Goal: Register for event/course

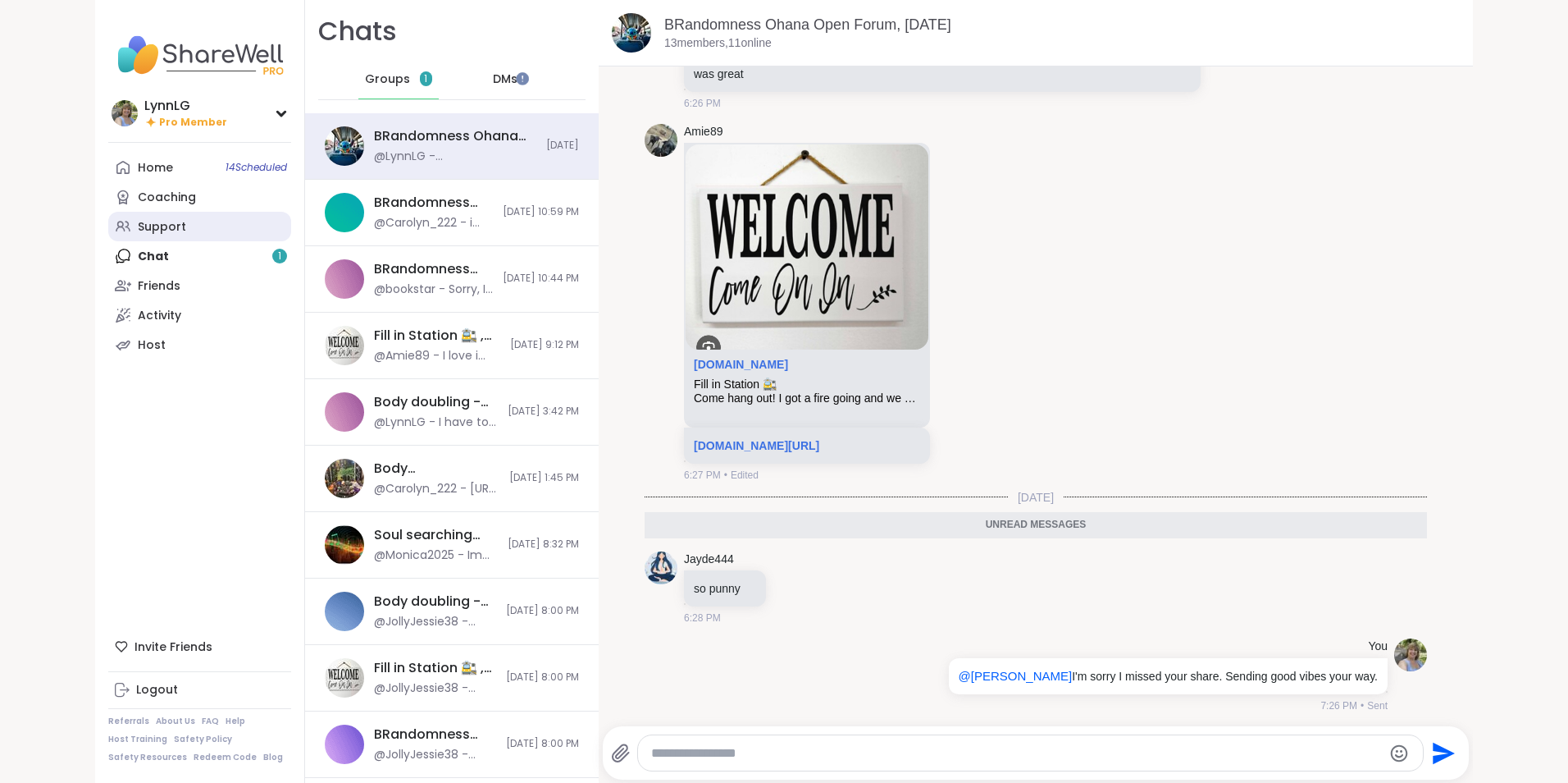
click at [183, 229] on link "Support" at bounding box center [199, 226] width 183 height 29
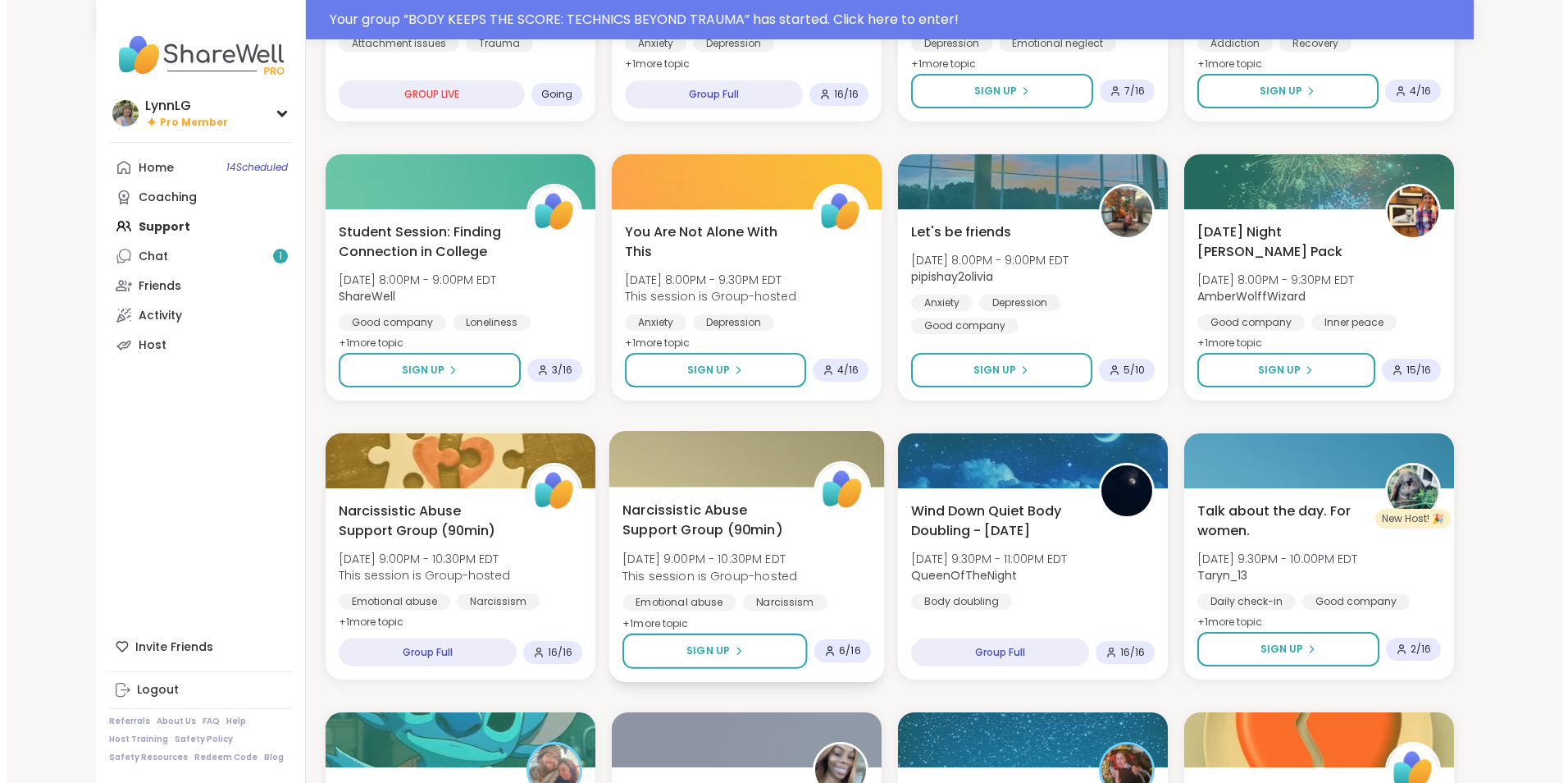
scroll to position [655, 0]
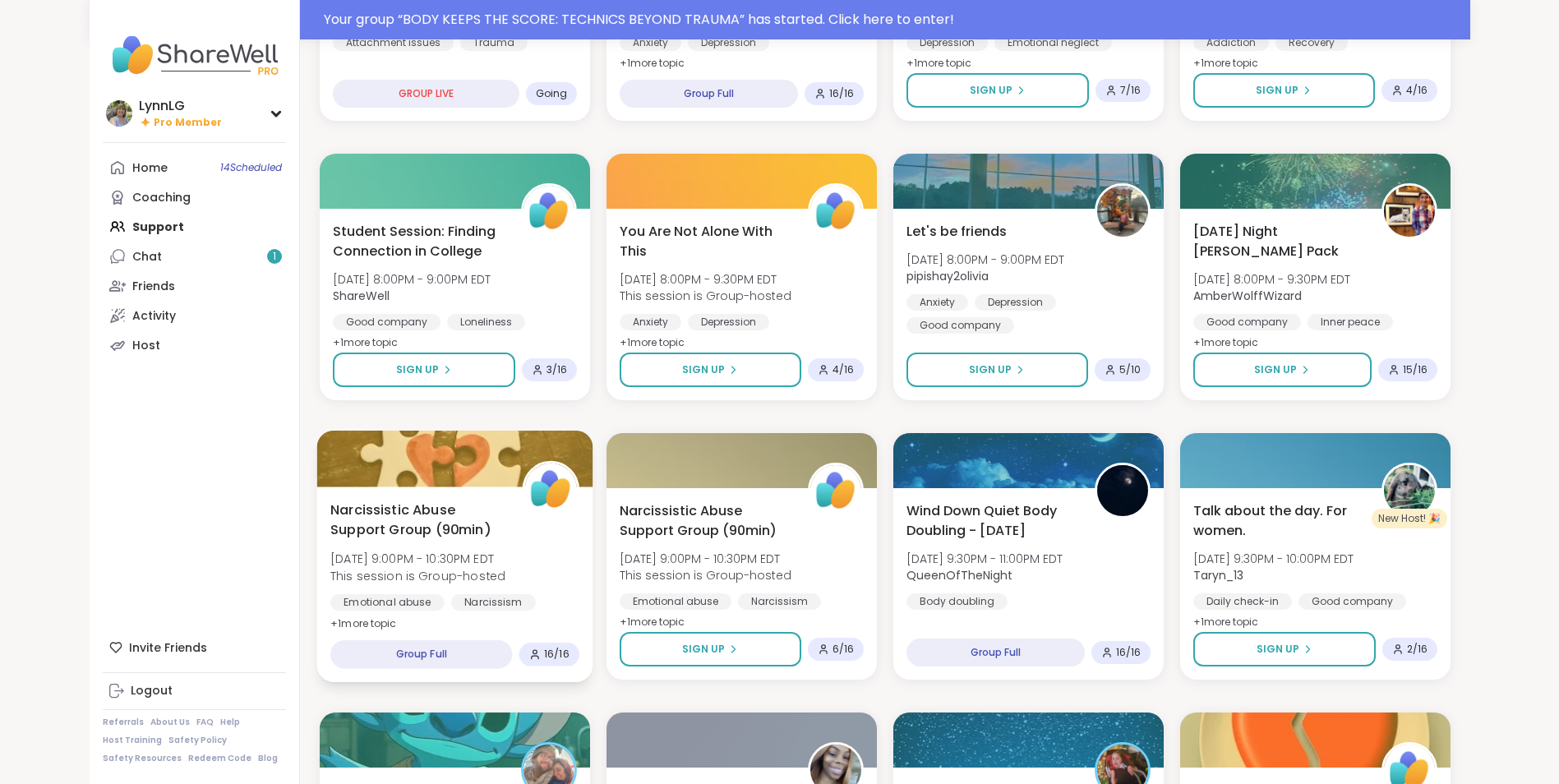
click at [555, 553] on div "Narcissistic Abuse Support Group (90min) [DATE] 9:00PM - 10:30PM EDT This sessi…" at bounding box center [454, 566] width 249 height 134
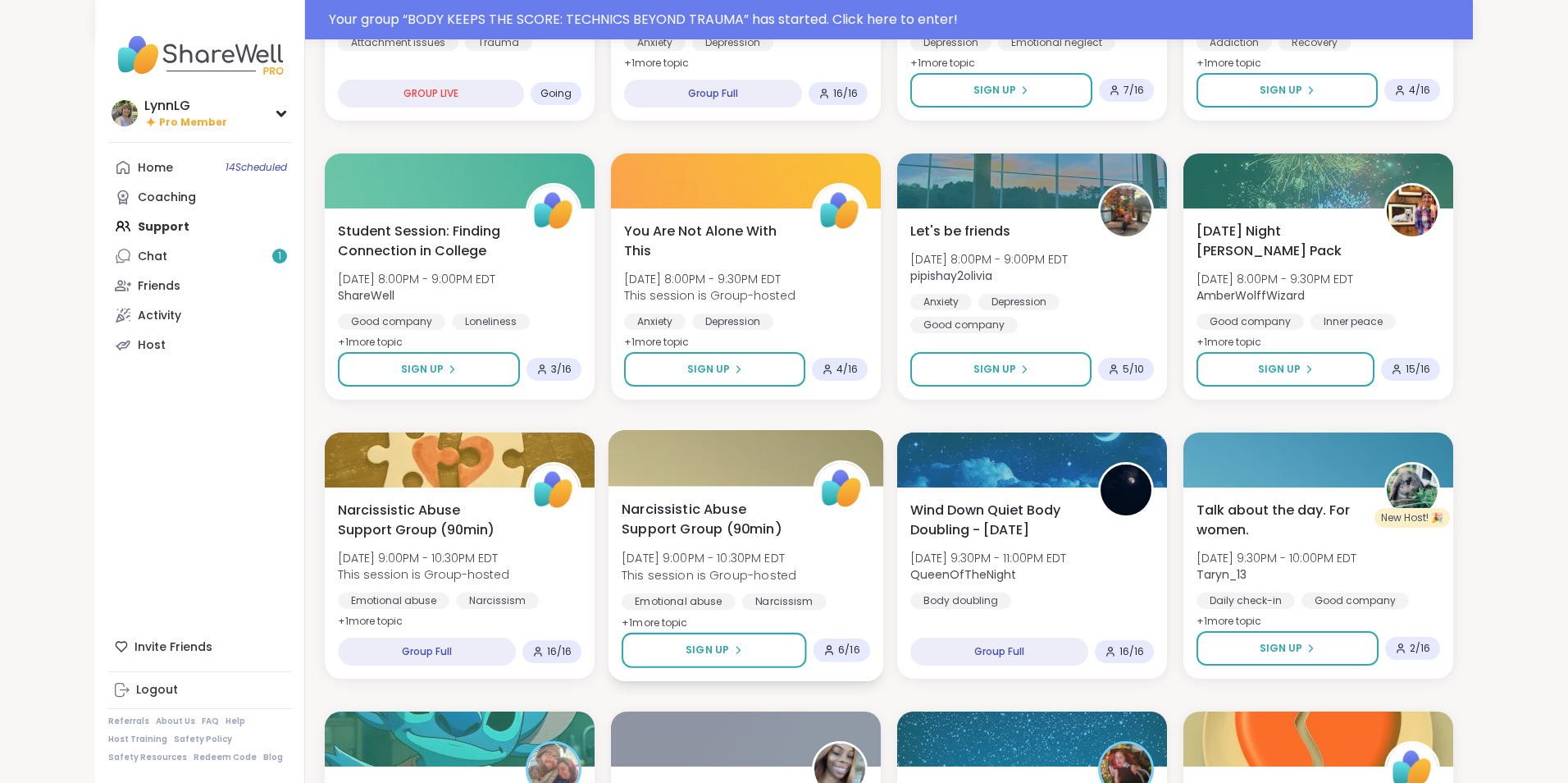
click at [825, 532] on div "Narcissistic Abuse Support Group (90min) [DATE] 9:00PM - 10:30PM EDT This sessi…" at bounding box center [746, 565] width 249 height 134
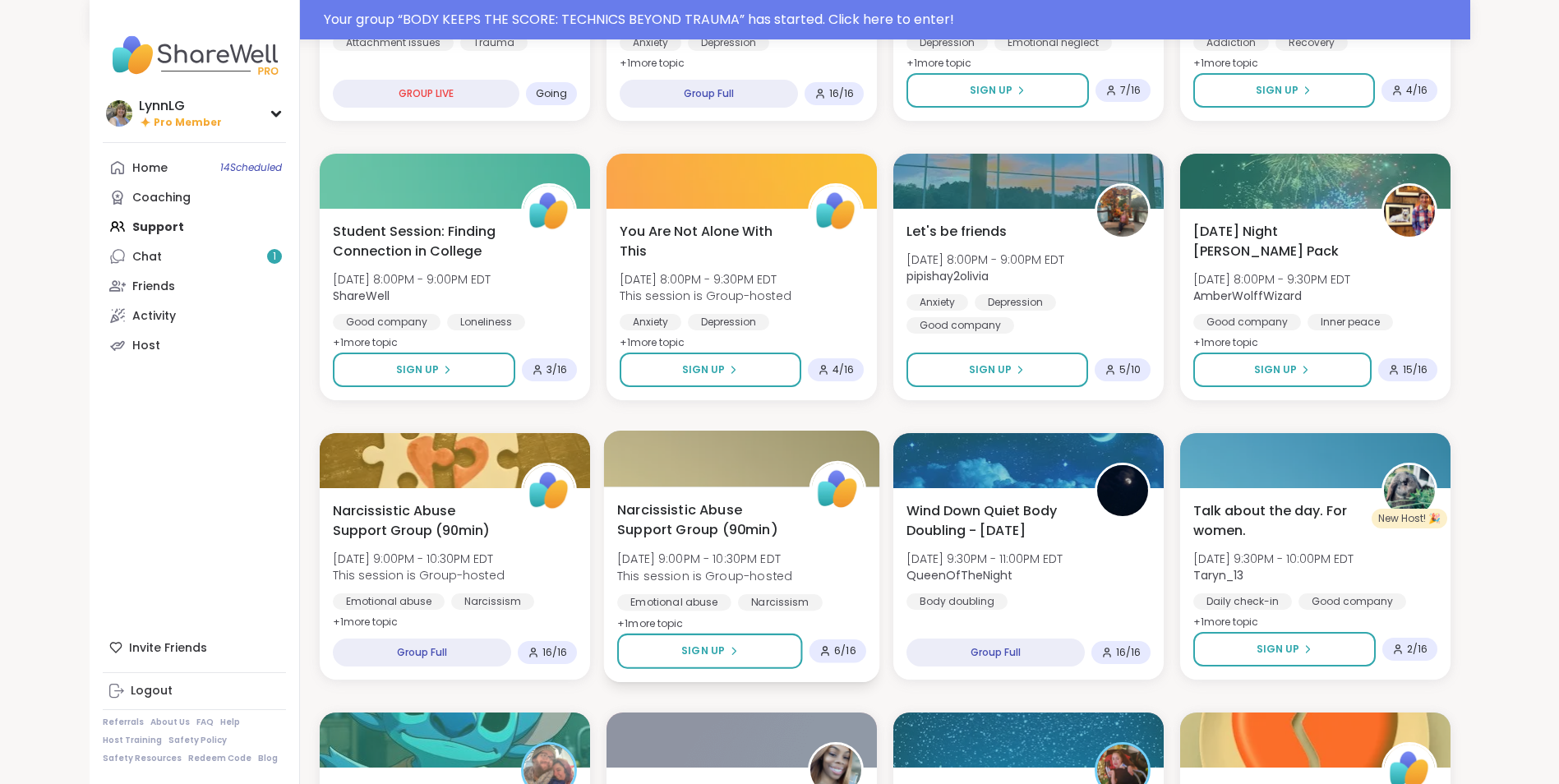
click at [827, 533] on div "Narcissistic Abuse Support Group (90min) [DATE] 9:00PM - 10:30PM EDT This sessi…" at bounding box center [742, 566] width 249 height 134
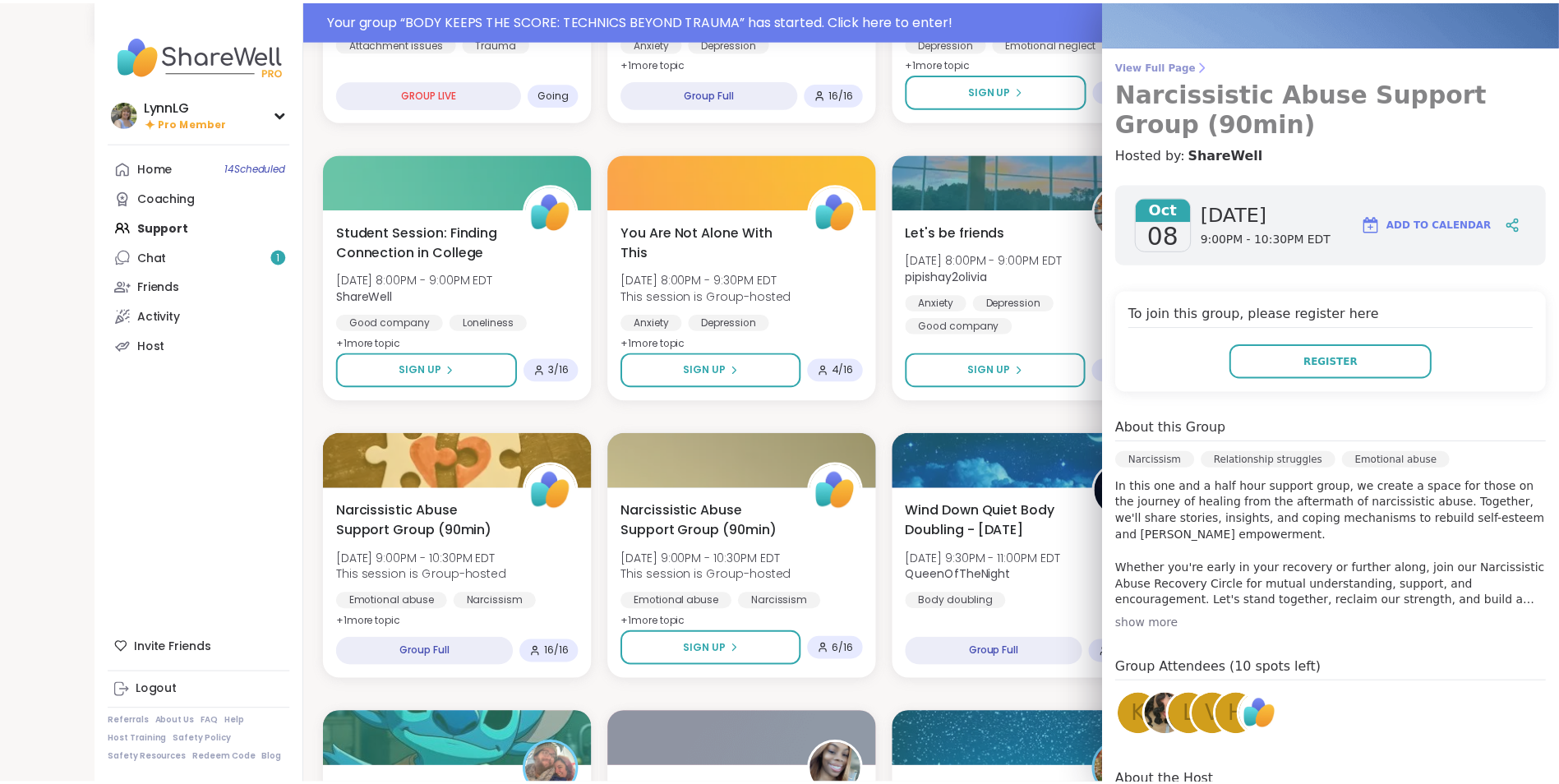
scroll to position [0, 0]
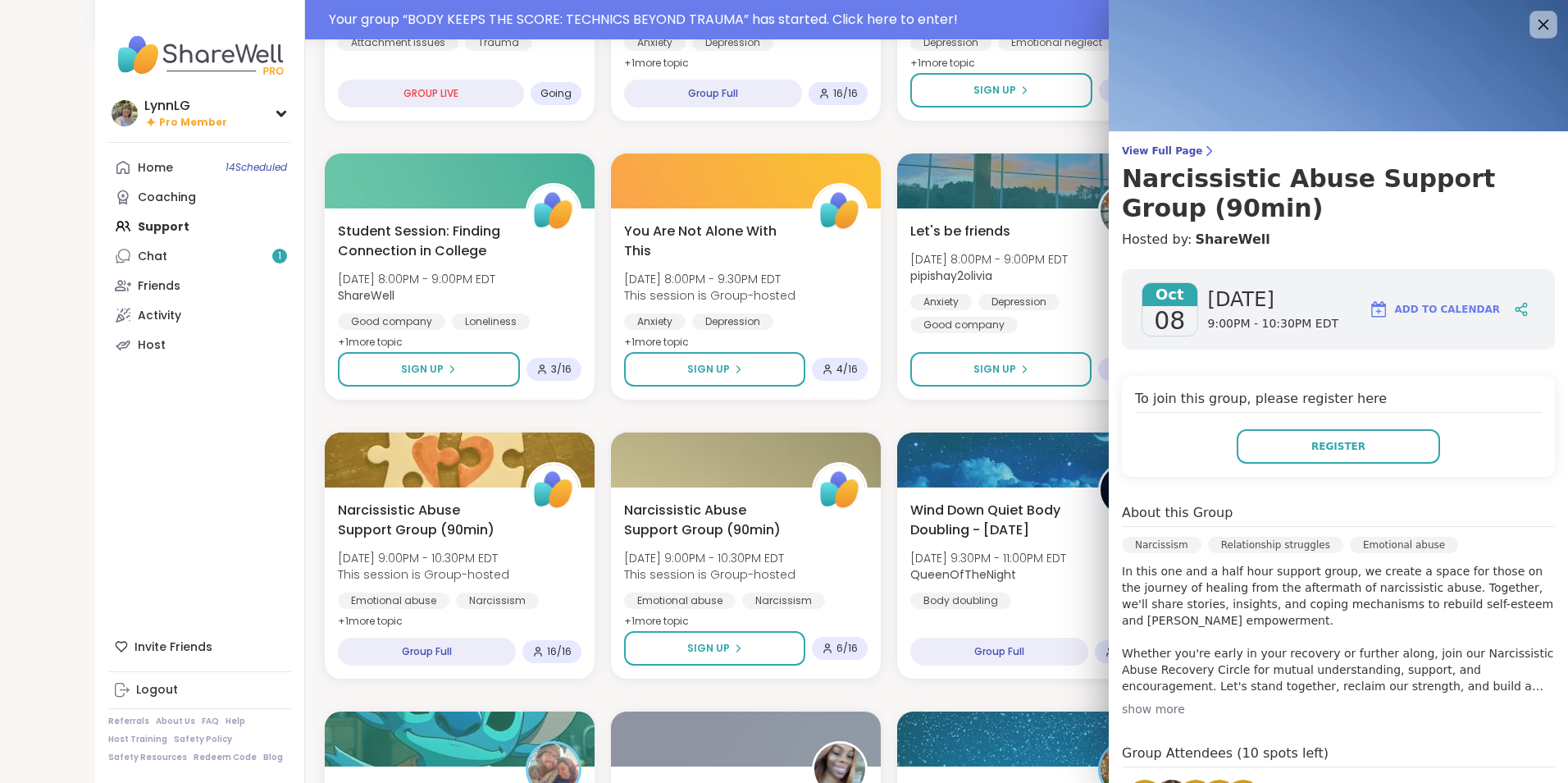
click at [1532, 17] on icon at bounding box center [1542, 23] width 20 height 20
